Goal: Task Accomplishment & Management: Use online tool/utility

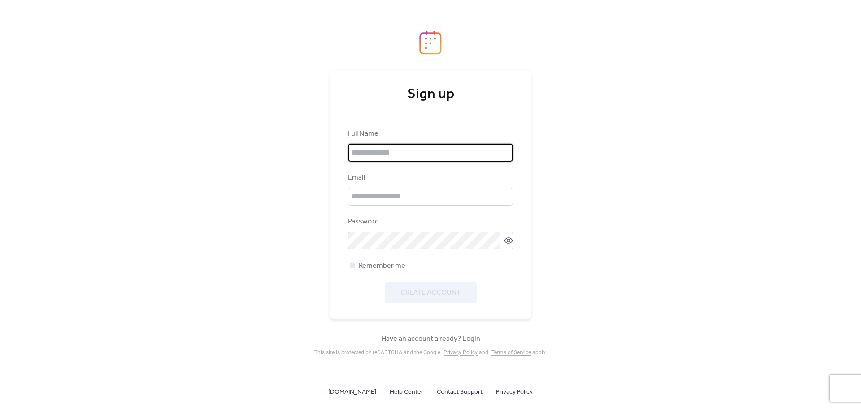
click at [383, 154] on input "text" at bounding box center [430, 153] width 165 height 18
type input "**********"
click at [411, 199] on input "email" at bounding box center [430, 197] width 165 height 18
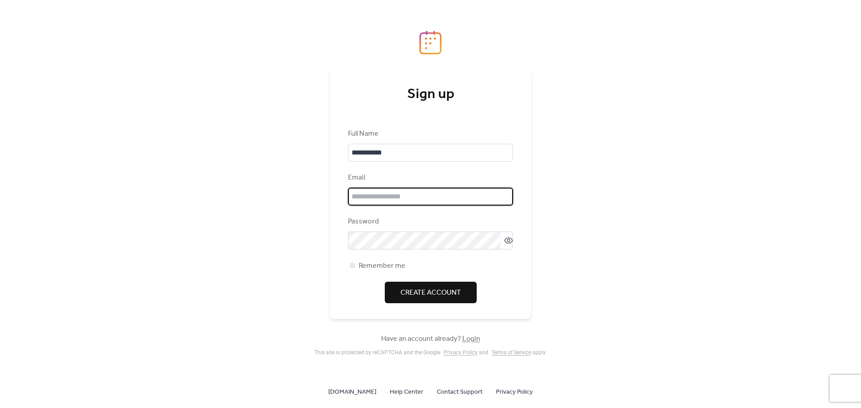
type input "**********"
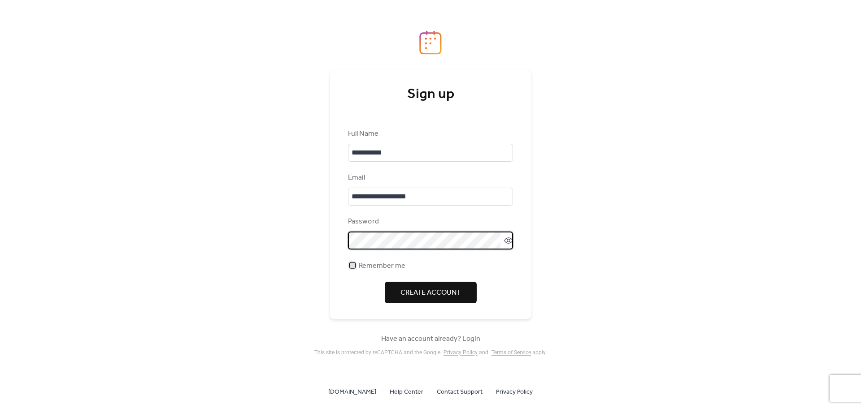
click at [352, 264] on div at bounding box center [352, 265] width 5 height 5
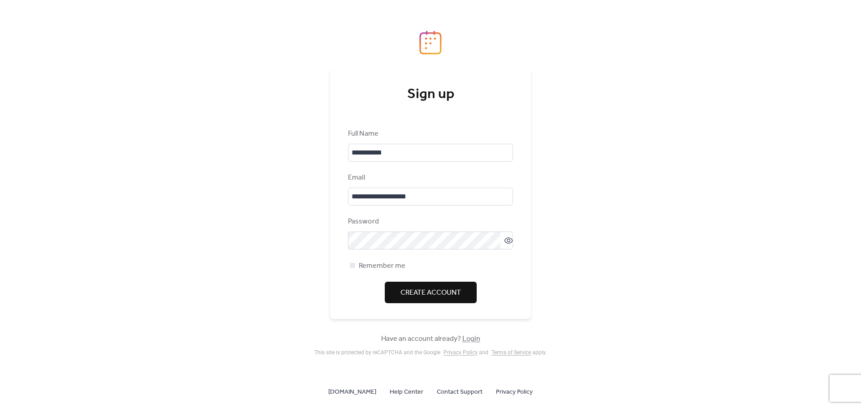
click at [399, 288] on button "Create Account" at bounding box center [431, 293] width 92 height 22
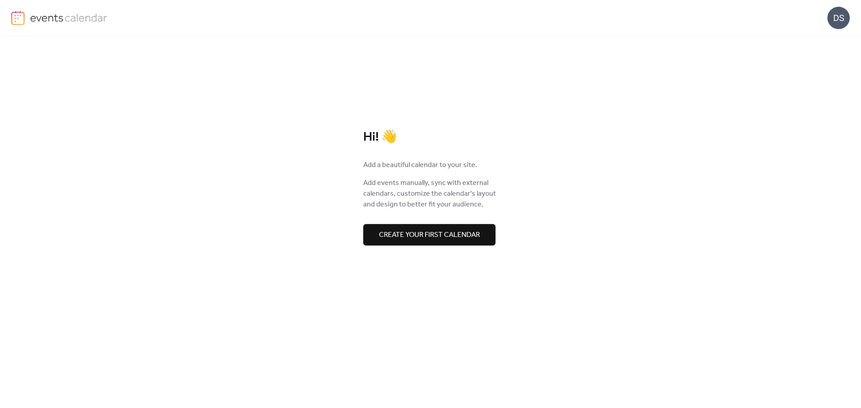
click at [473, 236] on span "Create your first calendar" at bounding box center [429, 235] width 101 height 11
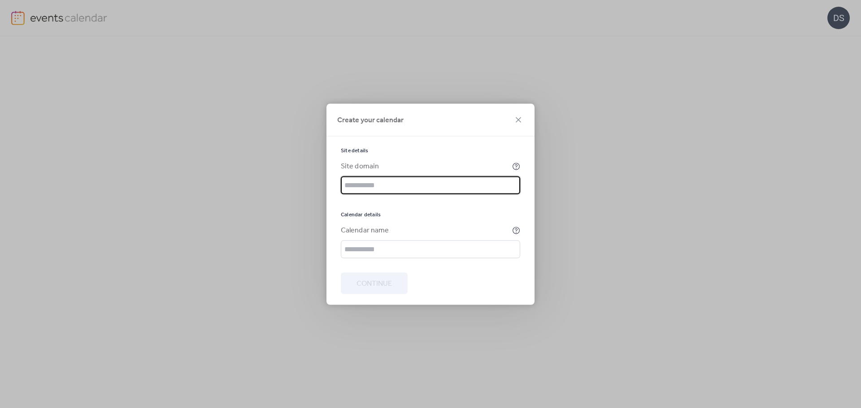
paste input "**********"
drag, startPoint x: 488, startPoint y: 184, endPoint x: 453, endPoint y: 186, distance: 35.0
click at [453, 186] on input "**********" at bounding box center [430, 185] width 179 height 18
type input "**********"
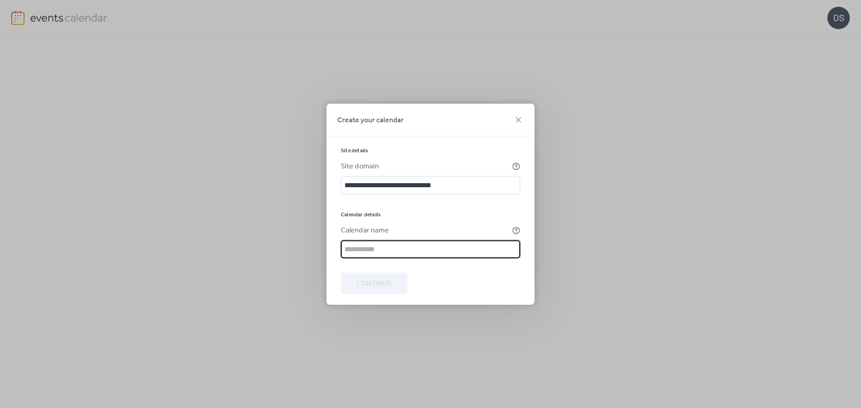
click at [395, 249] on input "text" at bounding box center [430, 249] width 179 height 18
type input "****"
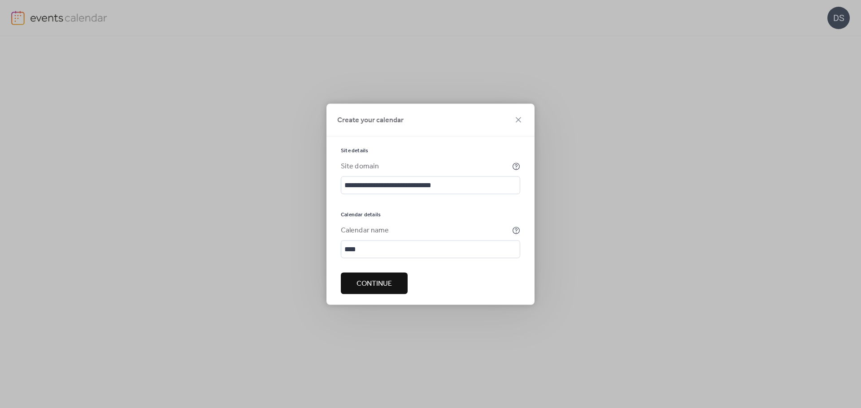
click at [384, 282] on span "Continue" at bounding box center [373, 283] width 35 height 11
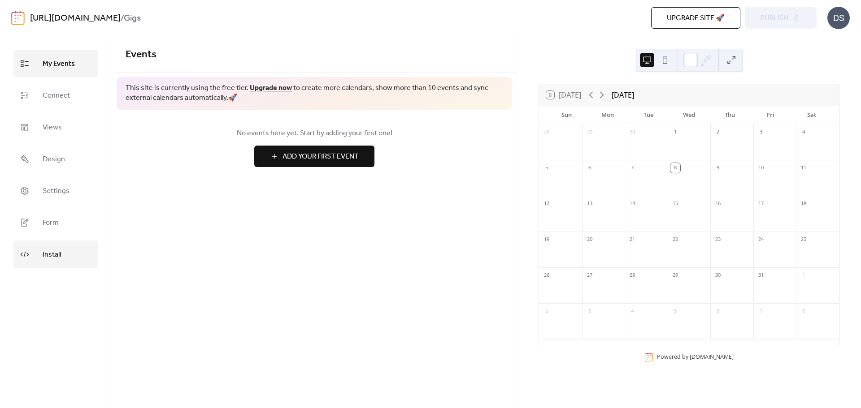
click at [35, 255] on link "Install" at bounding box center [55, 254] width 85 height 27
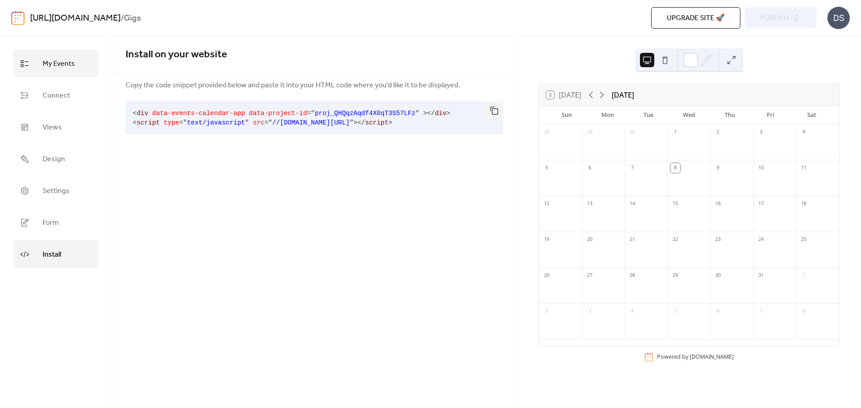
click at [58, 64] on span "My Events" at bounding box center [59, 64] width 32 height 14
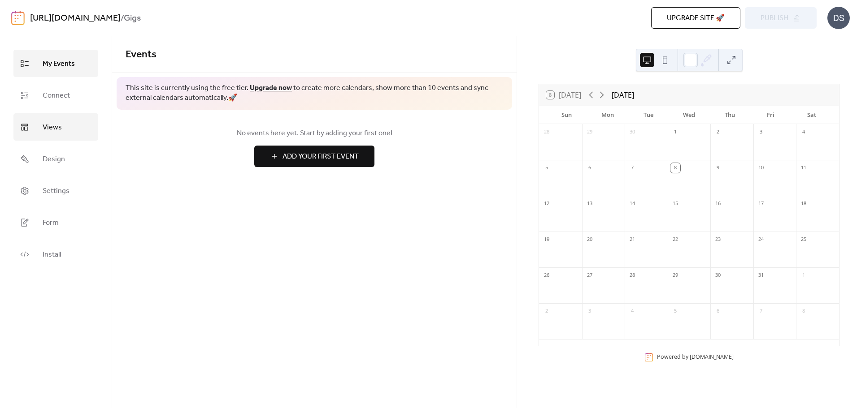
click at [57, 133] on span "Views" at bounding box center [52, 128] width 19 height 14
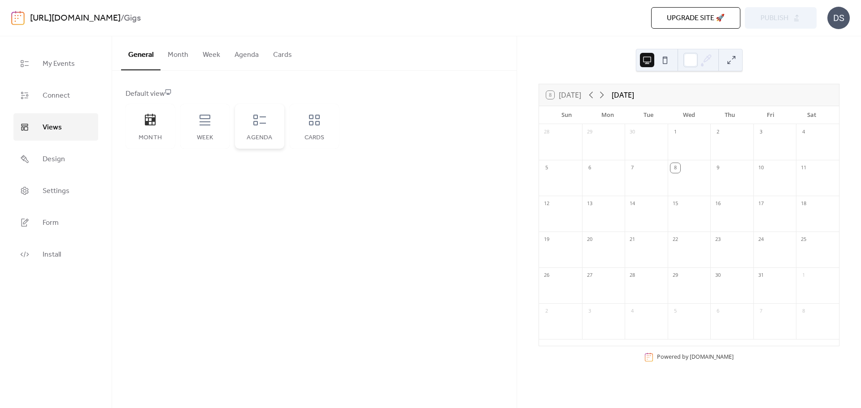
click at [260, 123] on icon at bounding box center [259, 120] width 13 height 11
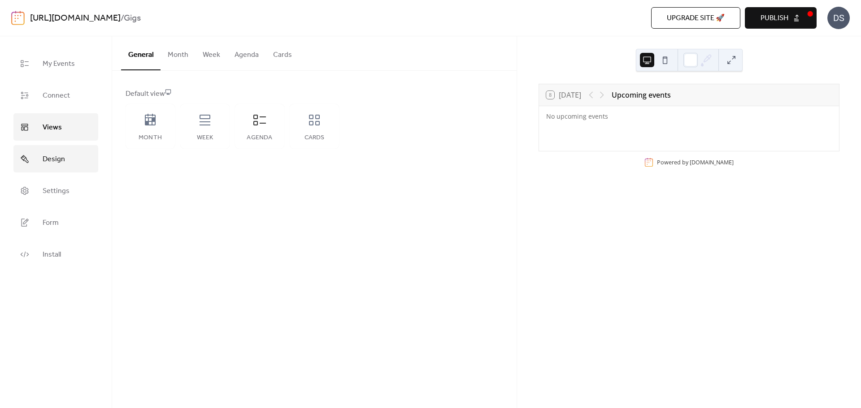
click at [46, 162] on span "Design" at bounding box center [54, 159] width 22 height 14
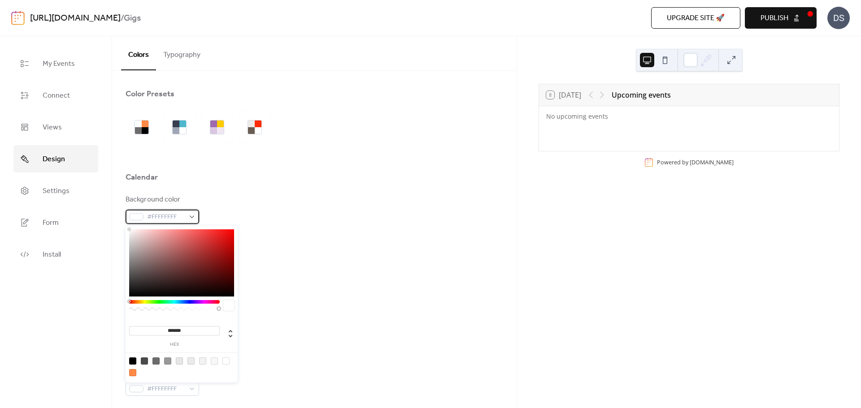
click at [191, 218] on div "#FFFFFFFF" at bounding box center [163, 217] width 74 height 14
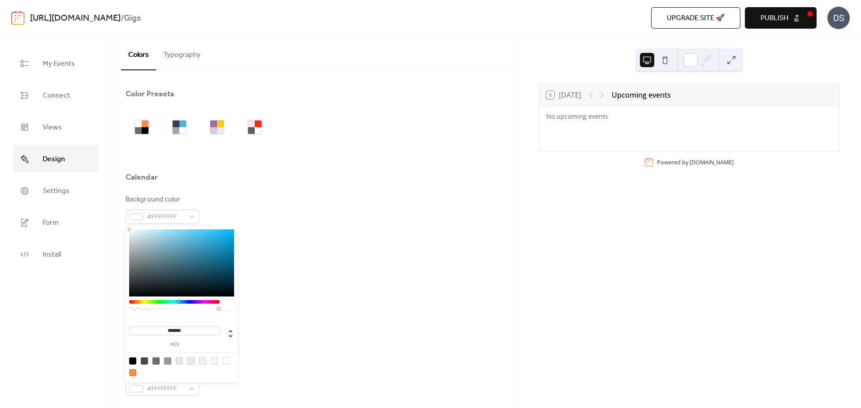
click at [178, 302] on div at bounding box center [174, 302] width 91 height 4
click at [186, 302] on div at bounding box center [174, 302] width 91 height 4
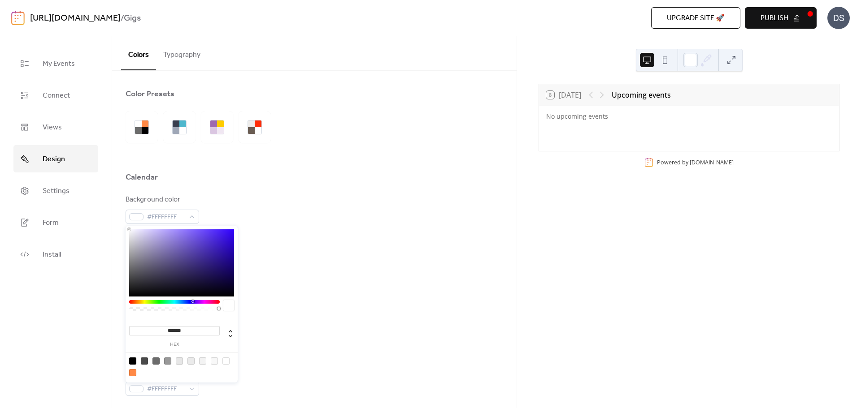
click at [193, 302] on div at bounding box center [174, 302] width 91 height 4
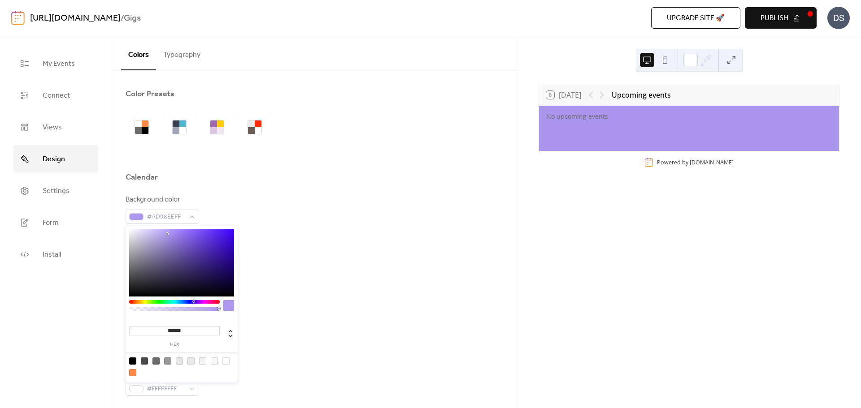
type input "*******"
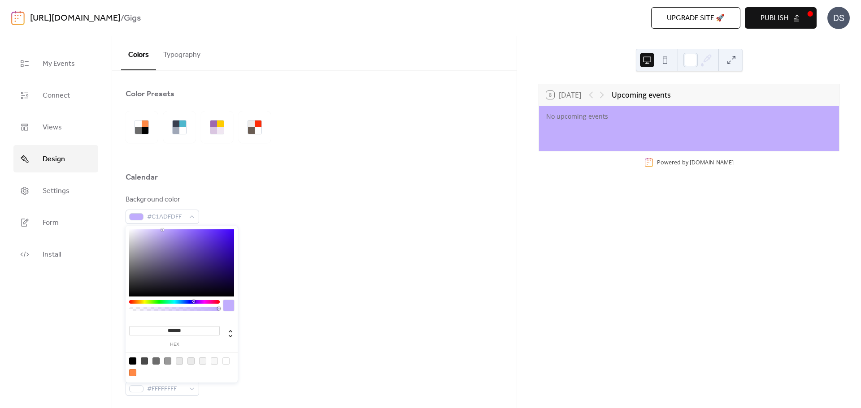
drag, startPoint x: 182, startPoint y: 248, endPoint x: 162, endPoint y: 230, distance: 26.3
click at [162, 230] on div at bounding box center [181, 263] width 105 height 67
click at [273, 308] on div "Border color #E7E7E7FF" at bounding box center [314, 296] width 377 height 30
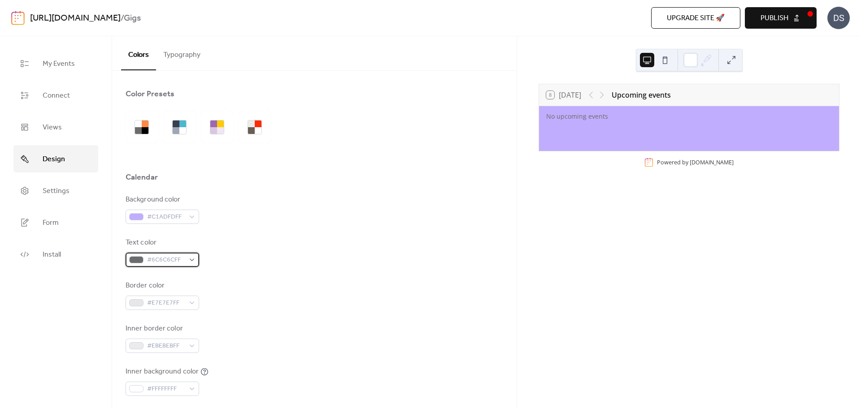
click at [193, 259] on div "#6C6C6CFF" at bounding box center [163, 260] width 74 height 14
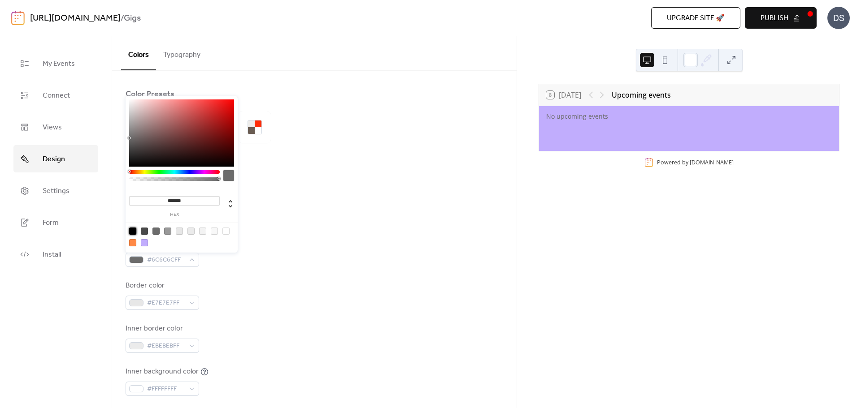
click at [132, 231] on div at bounding box center [132, 231] width 7 height 7
type input "*******"
click at [307, 280] on div "Background color #C1ADFDFF Text color #000000FF Border color #E7E7E7FF Inner bo…" at bounding box center [314, 317] width 377 height 245
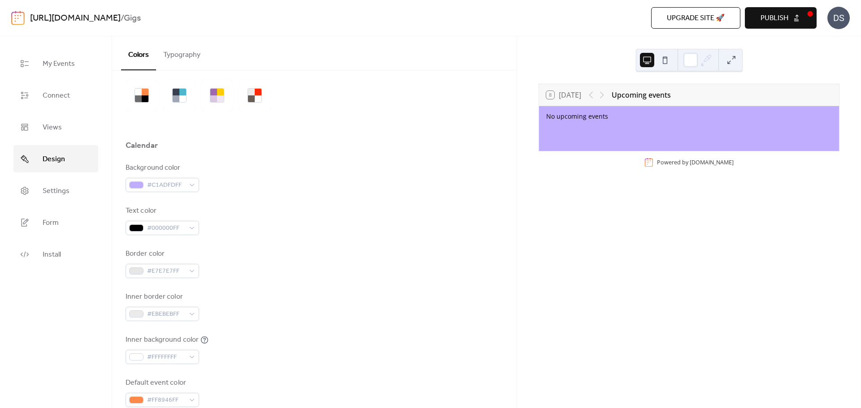
scroll to position [45, 0]
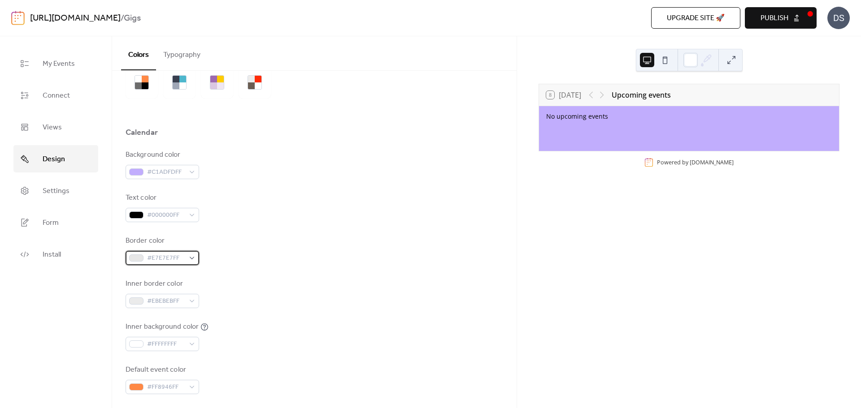
click at [191, 259] on div "#E7E7E7FF" at bounding box center [163, 258] width 74 height 14
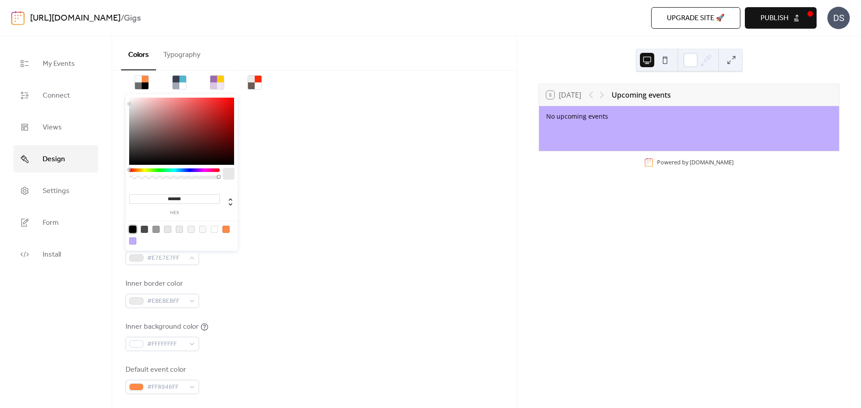
click at [132, 229] on div at bounding box center [132, 229] width 7 height 7
type input "*******"
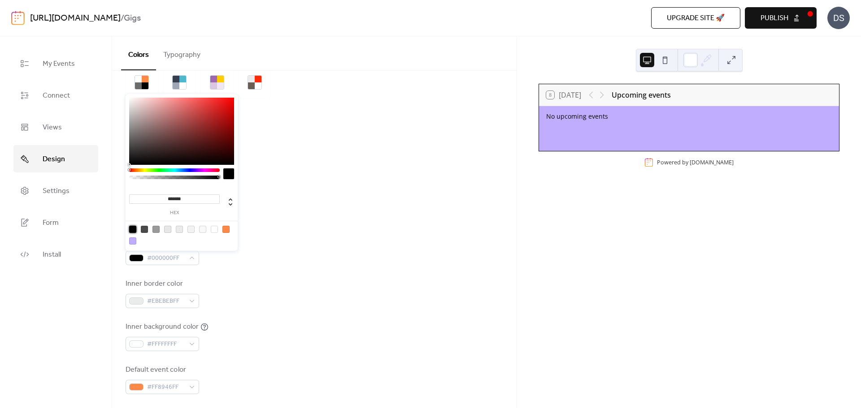
click at [260, 290] on div "Inner border color #EBEBEBFF" at bounding box center [314, 294] width 377 height 30
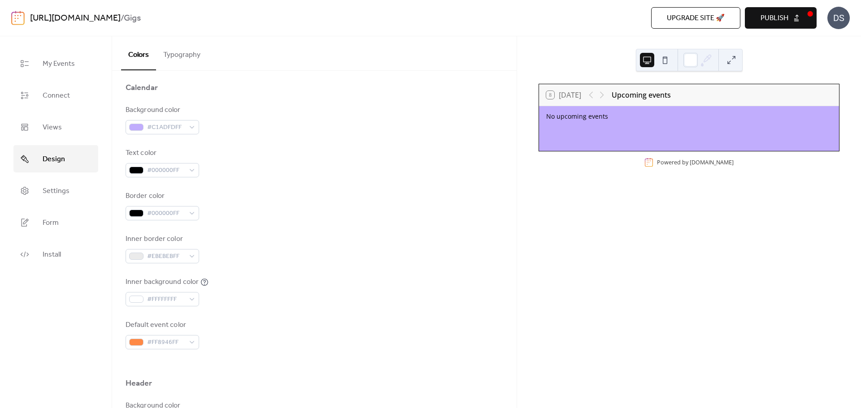
scroll to position [134, 0]
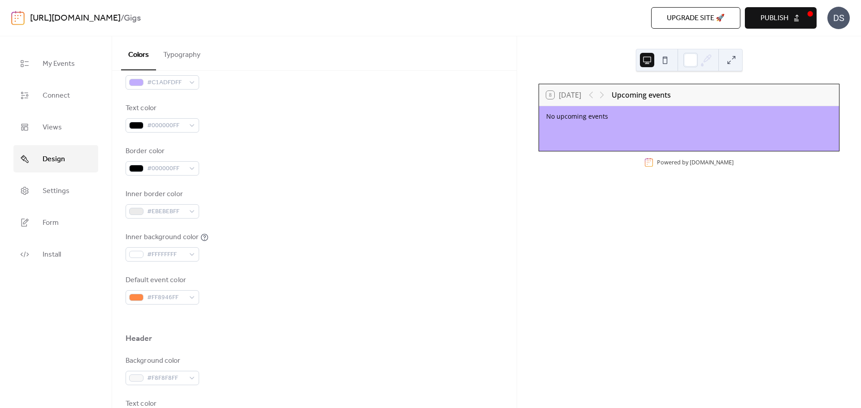
click at [603, 94] on div at bounding box center [597, 95] width 22 height 11
click at [591, 96] on div at bounding box center [597, 95] width 22 height 11
click at [60, 65] on span "My Events" at bounding box center [59, 64] width 32 height 14
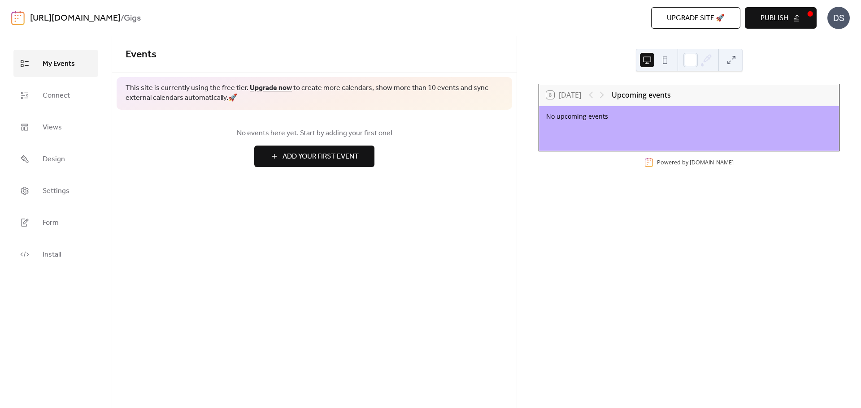
click at [292, 162] on span "Add Your First Event" at bounding box center [320, 157] width 76 height 11
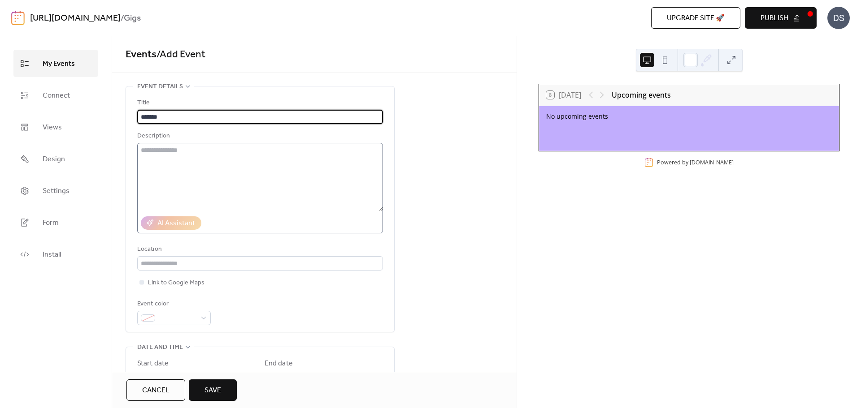
type input "*******"
click at [194, 148] on textarea at bounding box center [260, 177] width 246 height 68
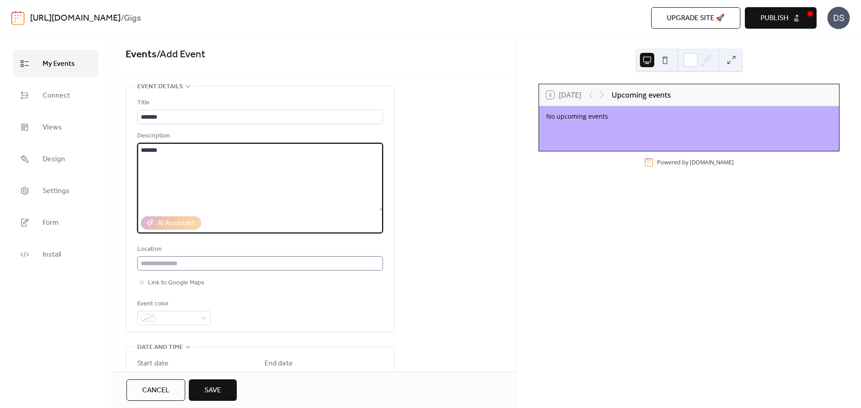
type textarea "*******"
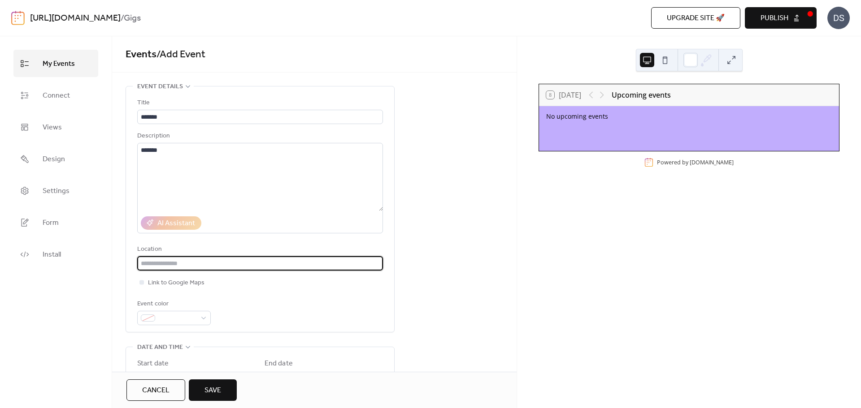
click at [184, 263] on input "text" at bounding box center [260, 263] width 246 height 14
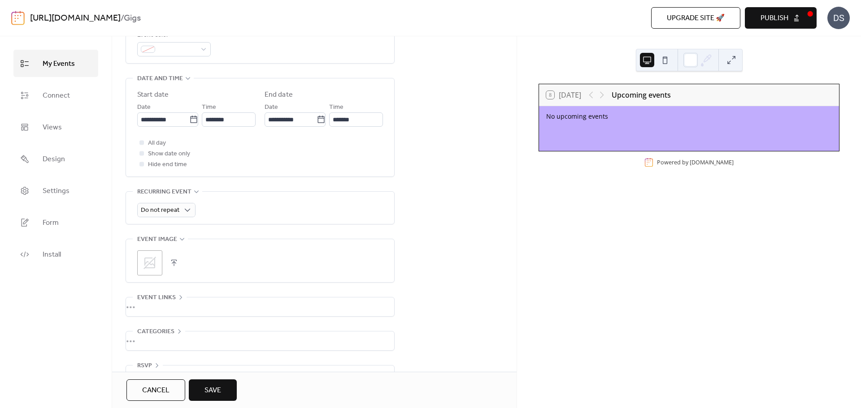
scroll to position [294, 0]
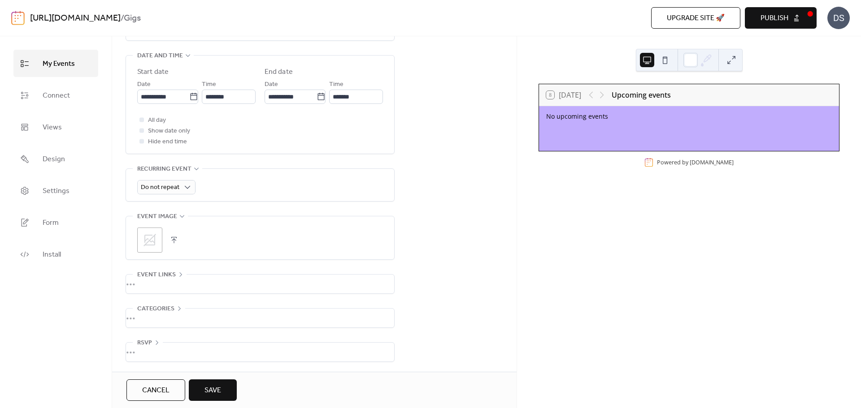
type input "*******"
click at [208, 388] on span "Save" at bounding box center [212, 391] width 17 height 11
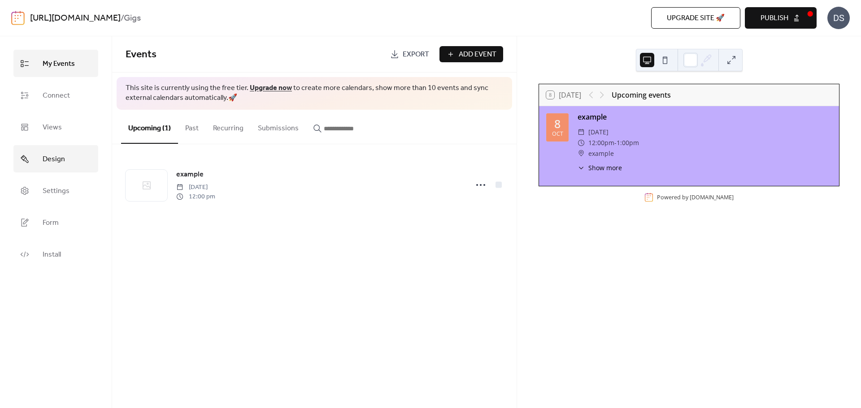
click at [63, 160] on span "Design" at bounding box center [54, 159] width 22 height 14
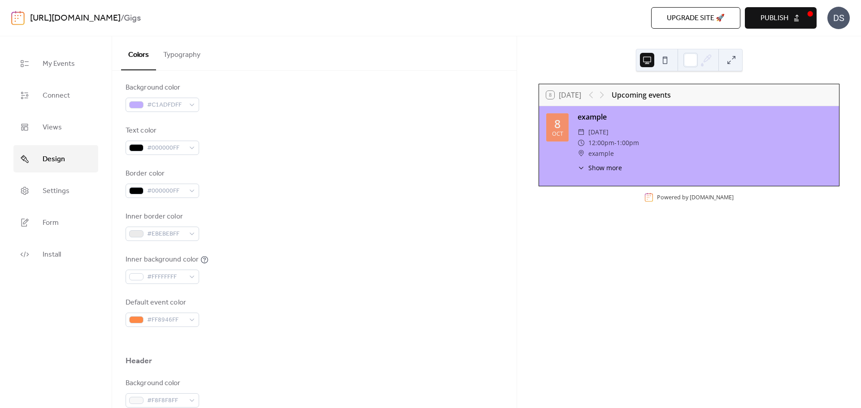
scroll to position [134, 0]
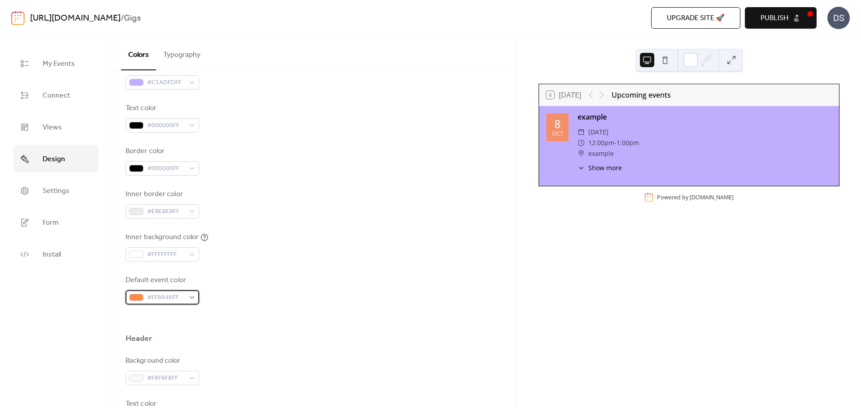
click at [191, 302] on div "#FF8946FF" at bounding box center [163, 298] width 74 height 14
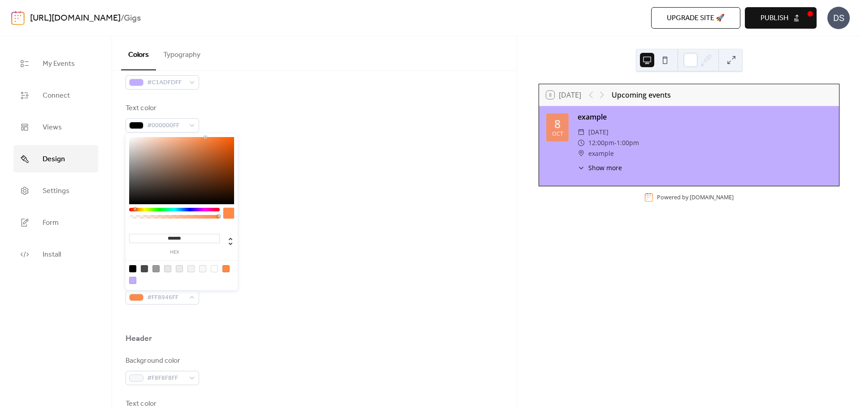
click at [166, 269] on div at bounding box center [167, 268] width 7 height 7
click at [215, 270] on div at bounding box center [214, 268] width 7 height 7
click at [134, 269] on div at bounding box center [132, 268] width 7 height 7
type input "*******"
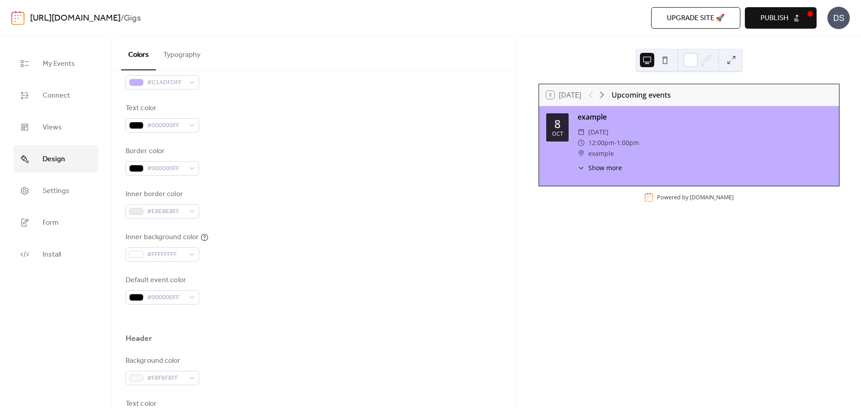
click at [252, 277] on div "Default event color #000000FF" at bounding box center [314, 290] width 377 height 30
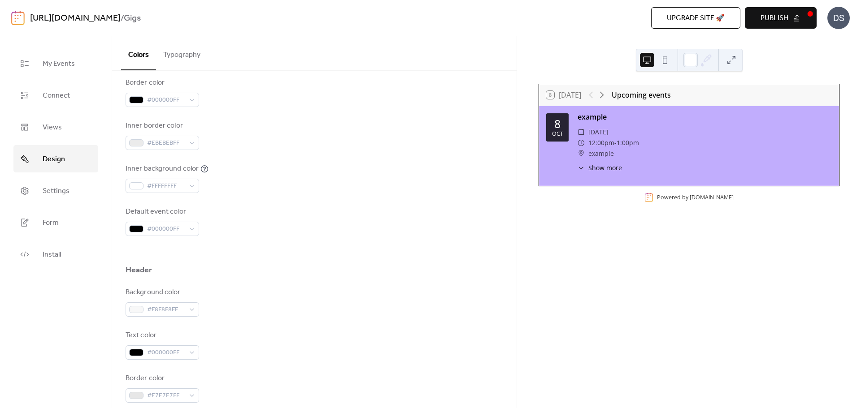
scroll to position [224, 0]
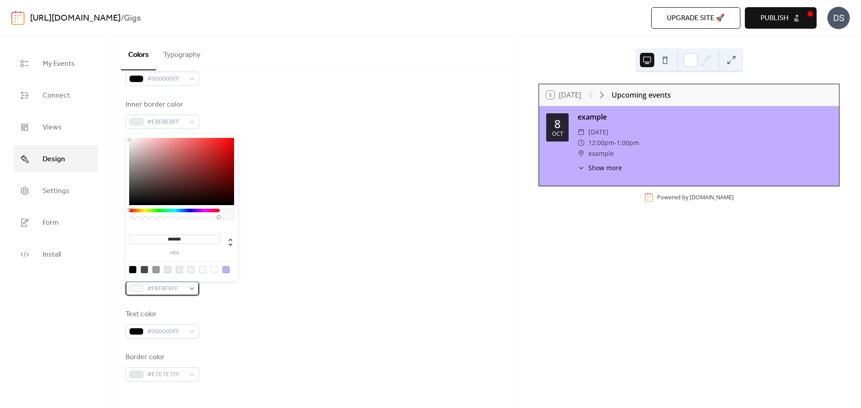
click at [191, 290] on div "#F8F8F8FF" at bounding box center [163, 289] width 74 height 14
click at [134, 271] on div at bounding box center [132, 269] width 7 height 7
type input "*******"
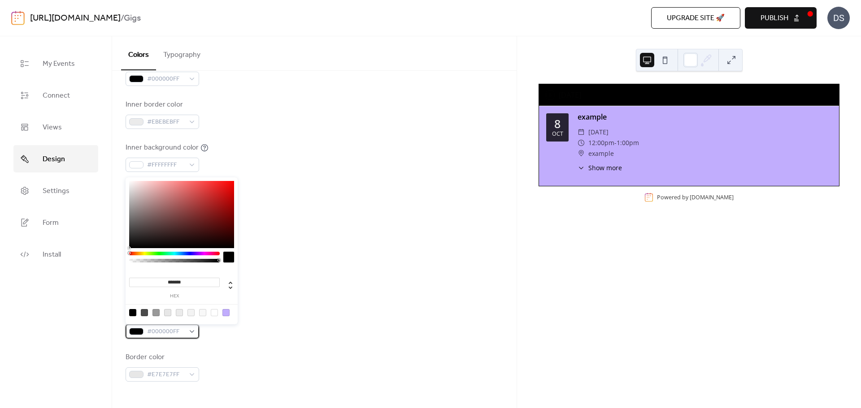
click at [195, 332] on div "#000000FF" at bounding box center [163, 332] width 74 height 14
click at [204, 313] on div at bounding box center [202, 312] width 7 height 7
type input "*******"
click at [216, 354] on div "Border color #E7E7E7FF" at bounding box center [314, 367] width 377 height 30
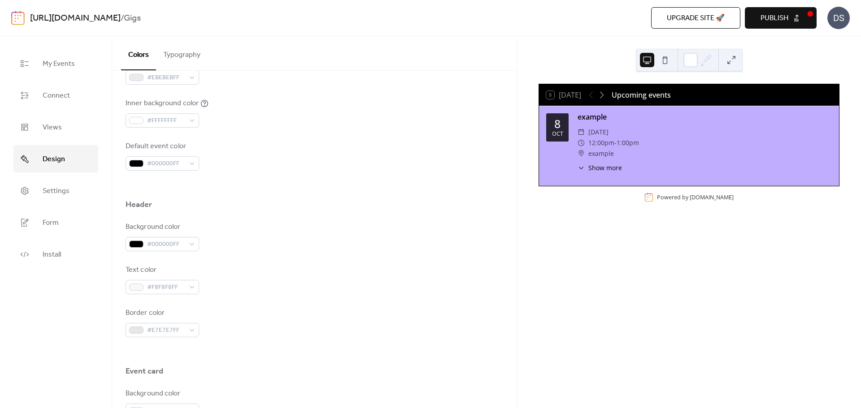
scroll to position [269, 0]
click at [191, 287] on div "#F8F8F8FF" at bounding box center [163, 287] width 74 height 14
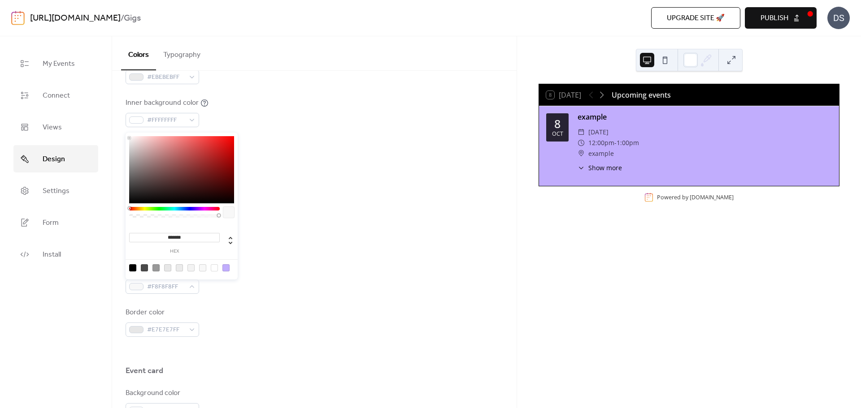
click at [216, 269] on div at bounding box center [214, 268] width 7 height 7
type input "*******"
click at [213, 270] on div at bounding box center [214, 268] width 7 height 7
click at [217, 305] on div "Background color #000000FF Text color #FFFFFFFF Border color #E7E7E7FF" at bounding box center [314, 279] width 377 height 116
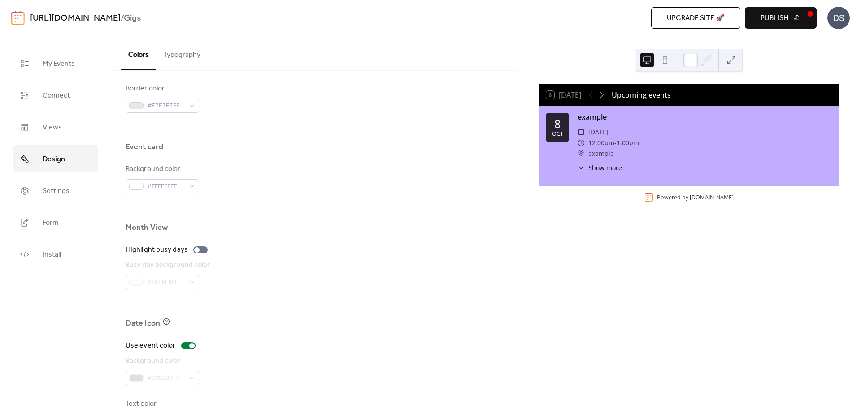
scroll to position [531, 0]
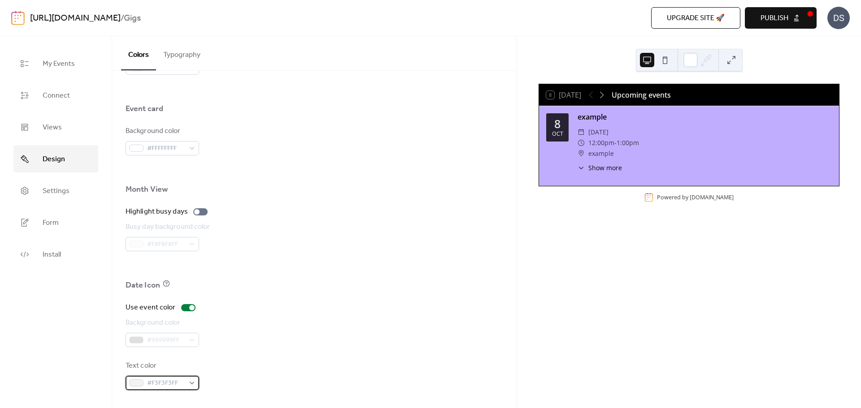
click at [194, 382] on div "#F3F3F3FF" at bounding box center [163, 383] width 74 height 14
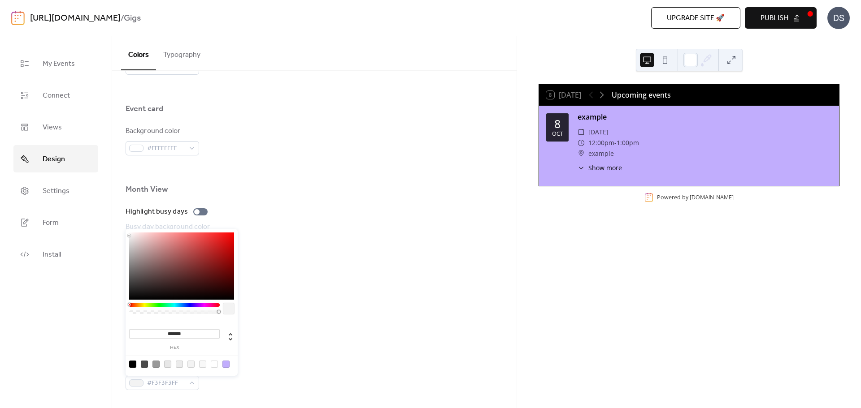
click at [213, 366] on div at bounding box center [214, 364] width 7 height 7
click at [213, 364] on div at bounding box center [214, 364] width 7 height 7
click at [134, 364] on div at bounding box center [132, 364] width 7 height 7
click at [214, 365] on div at bounding box center [214, 364] width 7 height 7
type input "*******"
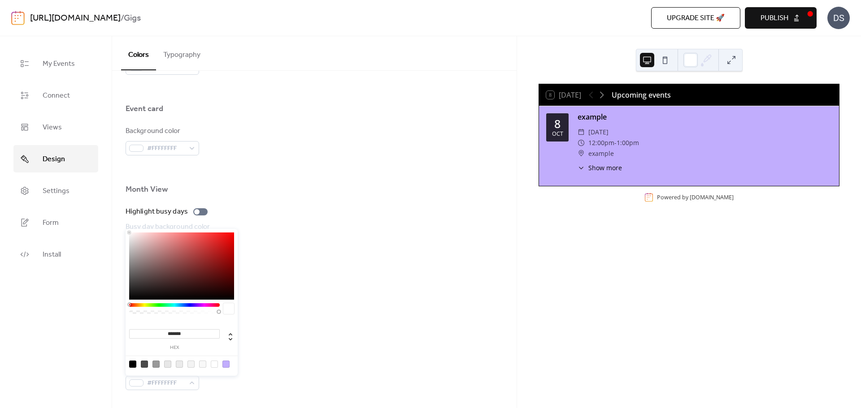
click at [264, 366] on div "Text color #FFFFFFFF" at bounding box center [314, 376] width 377 height 30
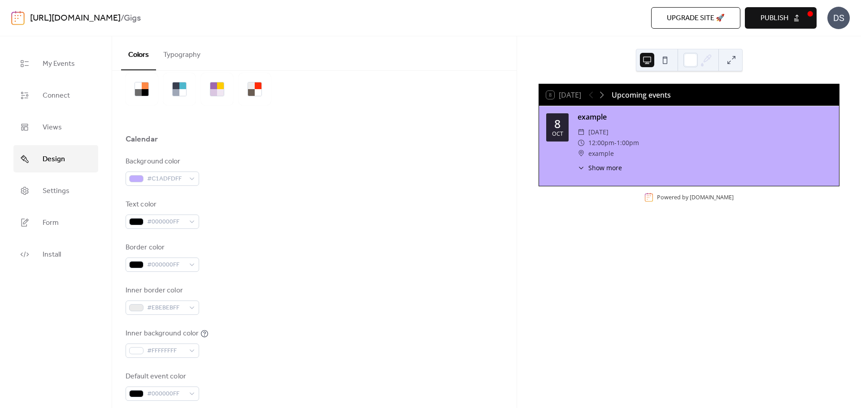
scroll to position [0, 0]
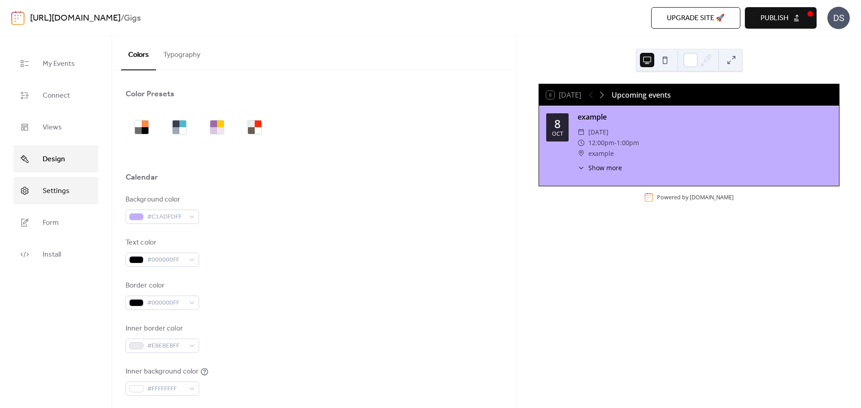
click at [63, 194] on span "Settings" at bounding box center [56, 191] width 27 height 14
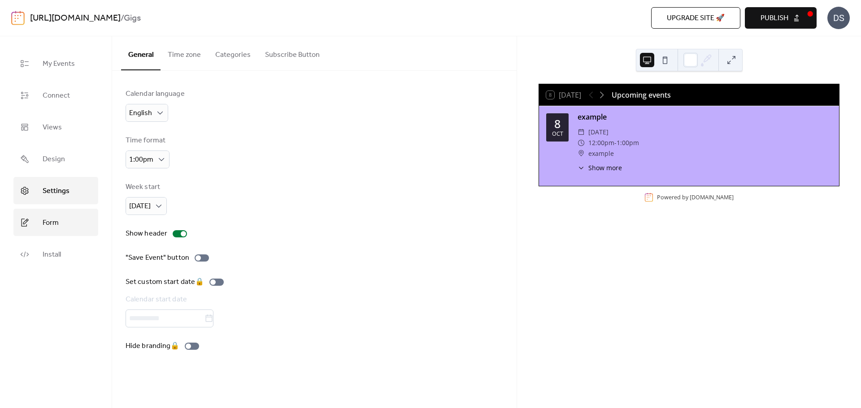
click at [63, 225] on link "Form" at bounding box center [55, 222] width 85 height 27
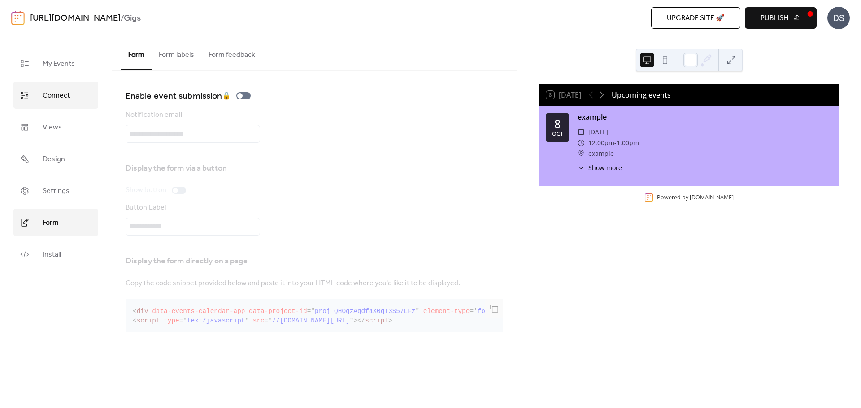
click at [55, 94] on span "Connect" at bounding box center [56, 96] width 27 height 14
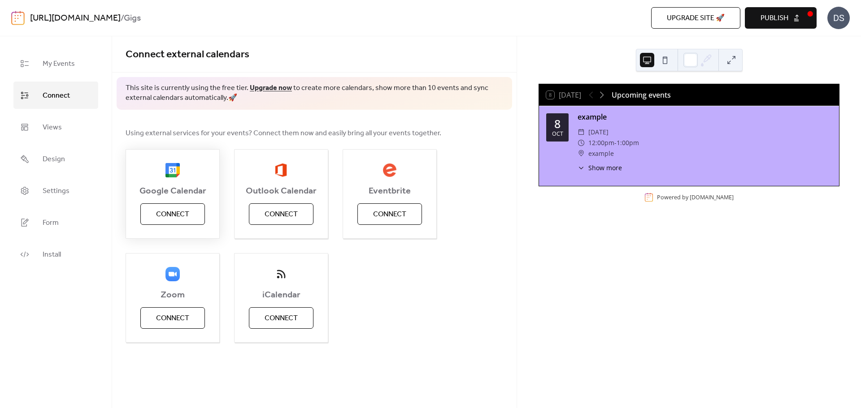
click at [173, 214] on span "Connect" at bounding box center [172, 214] width 33 height 11
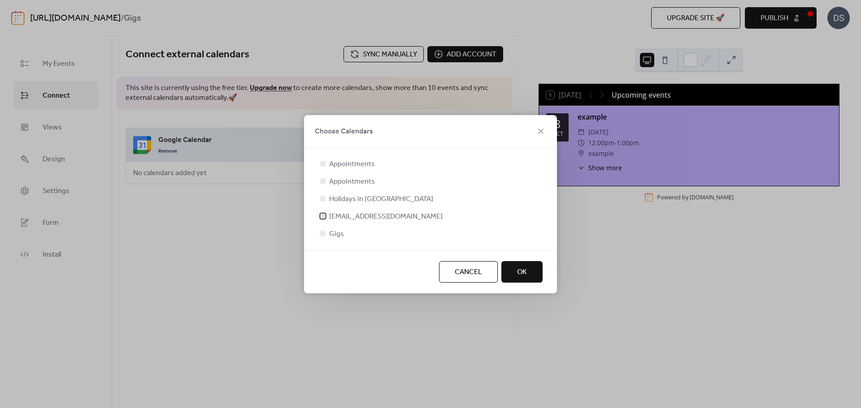
click at [324, 217] on div at bounding box center [322, 215] width 5 height 5
click at [323, 235] on div at bounding box center [322, 233] width 5 height 5
click at [324, 232] on div at bounding box center [322, 233] width 5 height 5
click at [329, 231] on label "Gigs" at bounding box center [331, 234] width 26 height 11
click at [322, 201] on div at bounding box center [322, 198] width 5 height 5
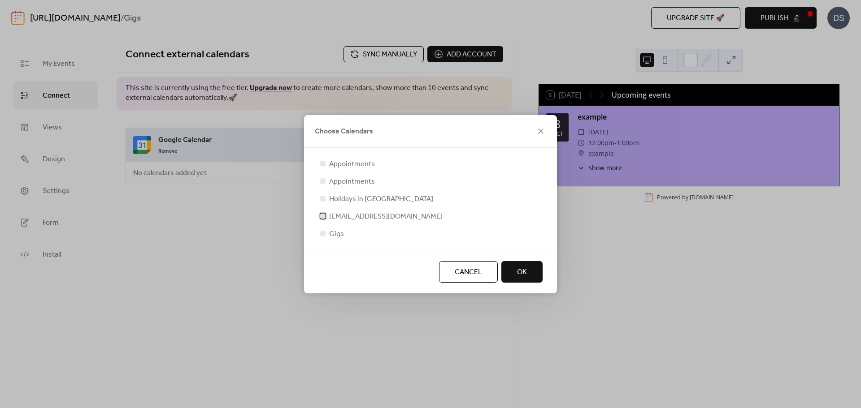
click at [325, 218] on div at bounding box center [322, 216] width 9 height 9
click at [325, 232] on div at bounding box center [322, 233] width 5 height 5
click at [322, 218] on div at bounding box center [322, 215] width 5 height 5
click at [322, 233] on icon at bounding box center [323, 234] width 4 height 4
click at [323, 217] on div at bounding box center [322, 215] width 5 height 5
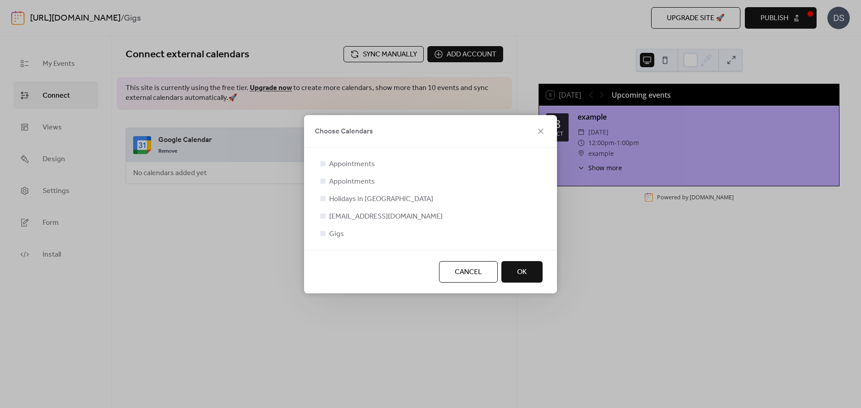
click at [513, 273] on button "OK" at bounding box center [521, 272] width 41 height 22
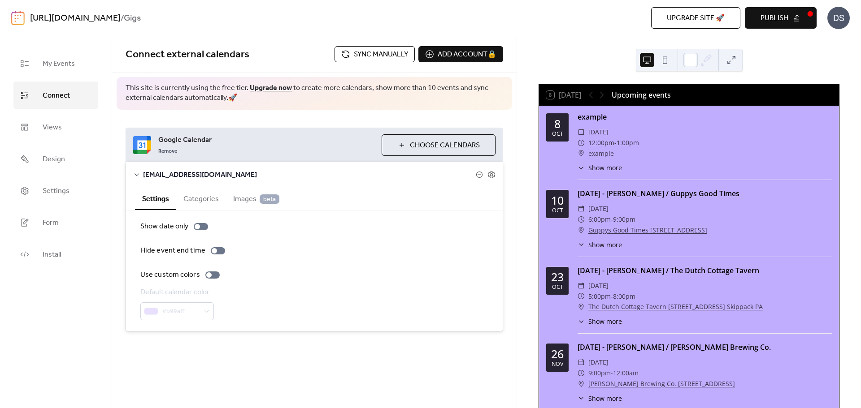
click at [301, 348] on div "Google Calendar Remove Choose Calendars [EMAIL_ADDRESS][DOMAIN_NAME] Settings C…" at bounding box center [314, 230] width 404 height 240
click at [60, 220] on link "Form" at bounding box center [55, 222] width 85 height 27
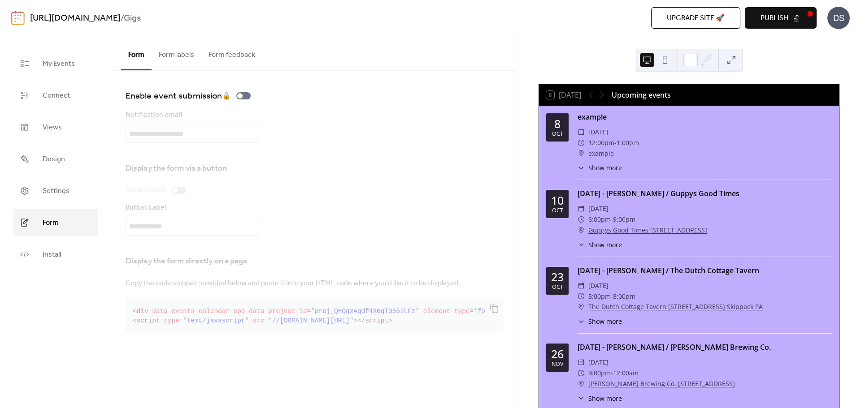
click at [183, 55] on button "Form labels" at bounding box center [177, 52] width 50 height 33
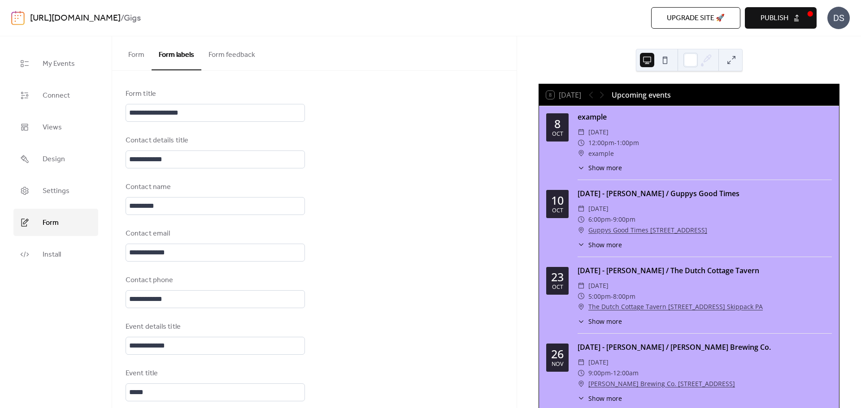
click at [139, 55] on button "Form" at bounding box center [136, 52] width 30 height 33
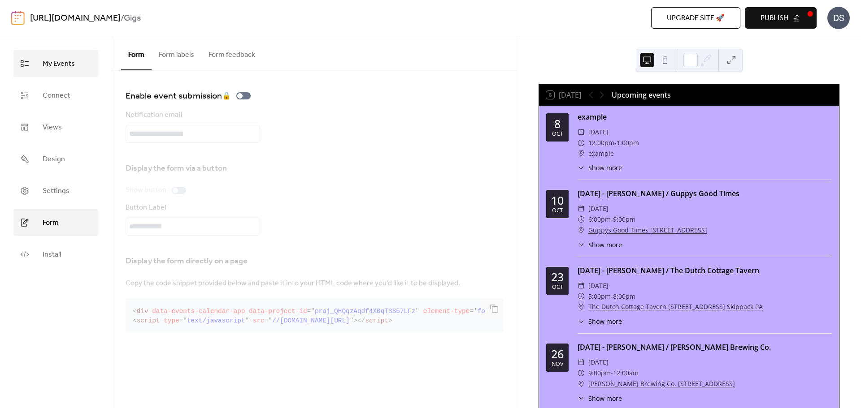
click at [55, 69] on span "My Events" at bounding box center [59, 64] width 32 height 14
